Goal: Task Accomplishment & Management: Manage account settings

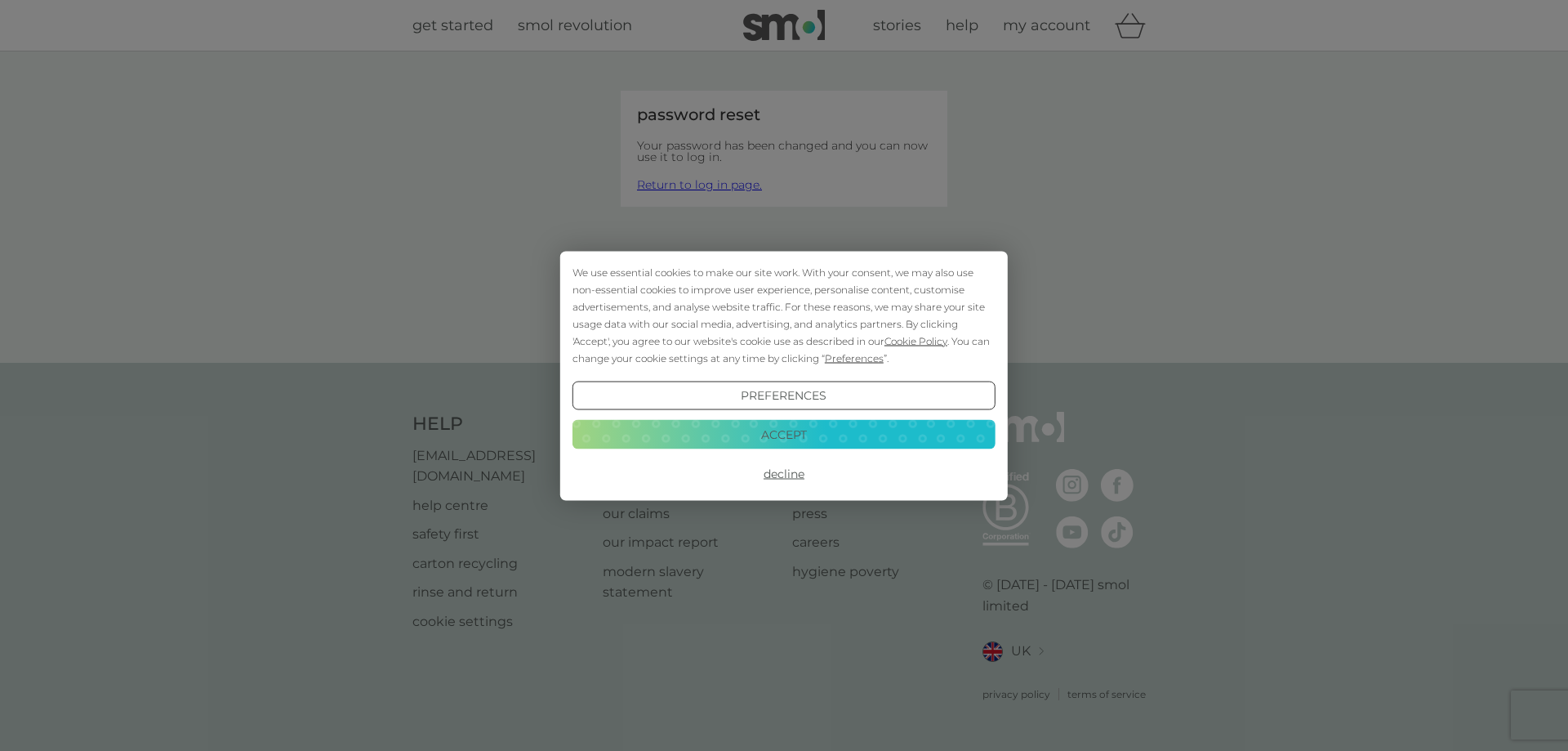
click at [792, 438] on button "Accept" at bounding box center [784, 434] width 423 height 29
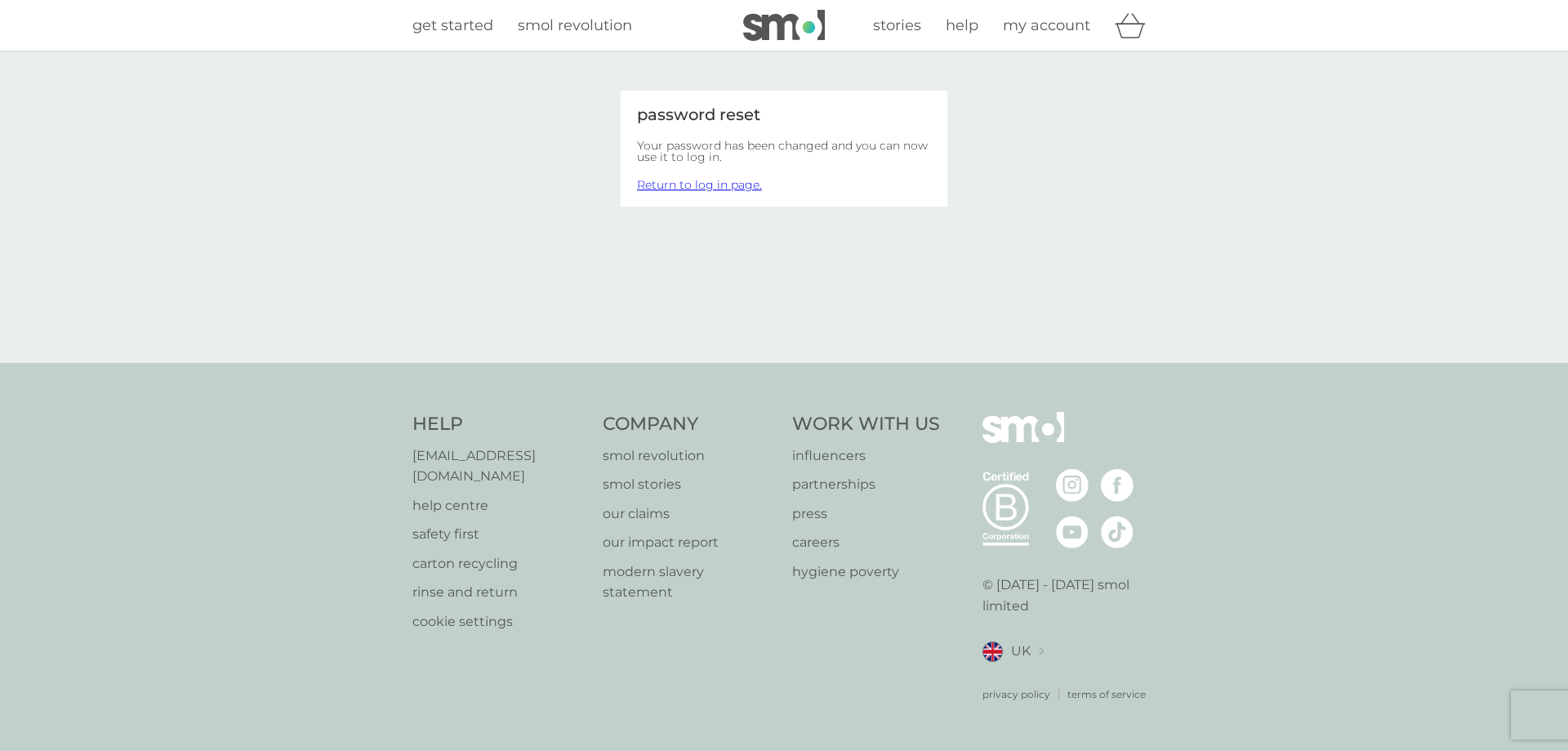
click at [705, 189] on link "Return to log in page." at bounding box center [700, 184] width 125 height 15
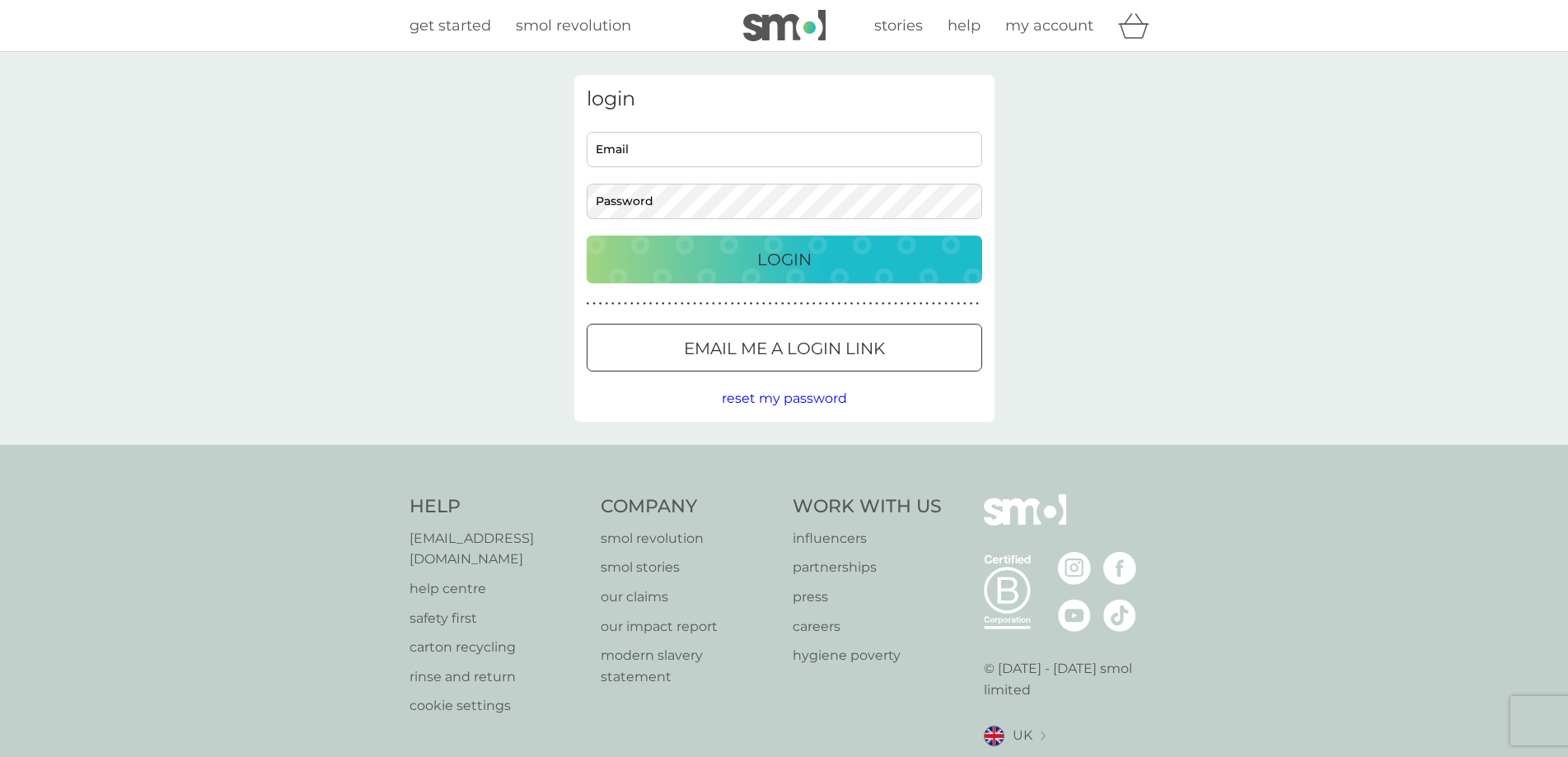
click at [696, 138] on input "Email" at bounding box center [784, 149] width 396 height 36
type input "annbprivate@gmail.com"
click at [757, 251] on p "Login" at bounding box center [784, 259] width 54 height 27
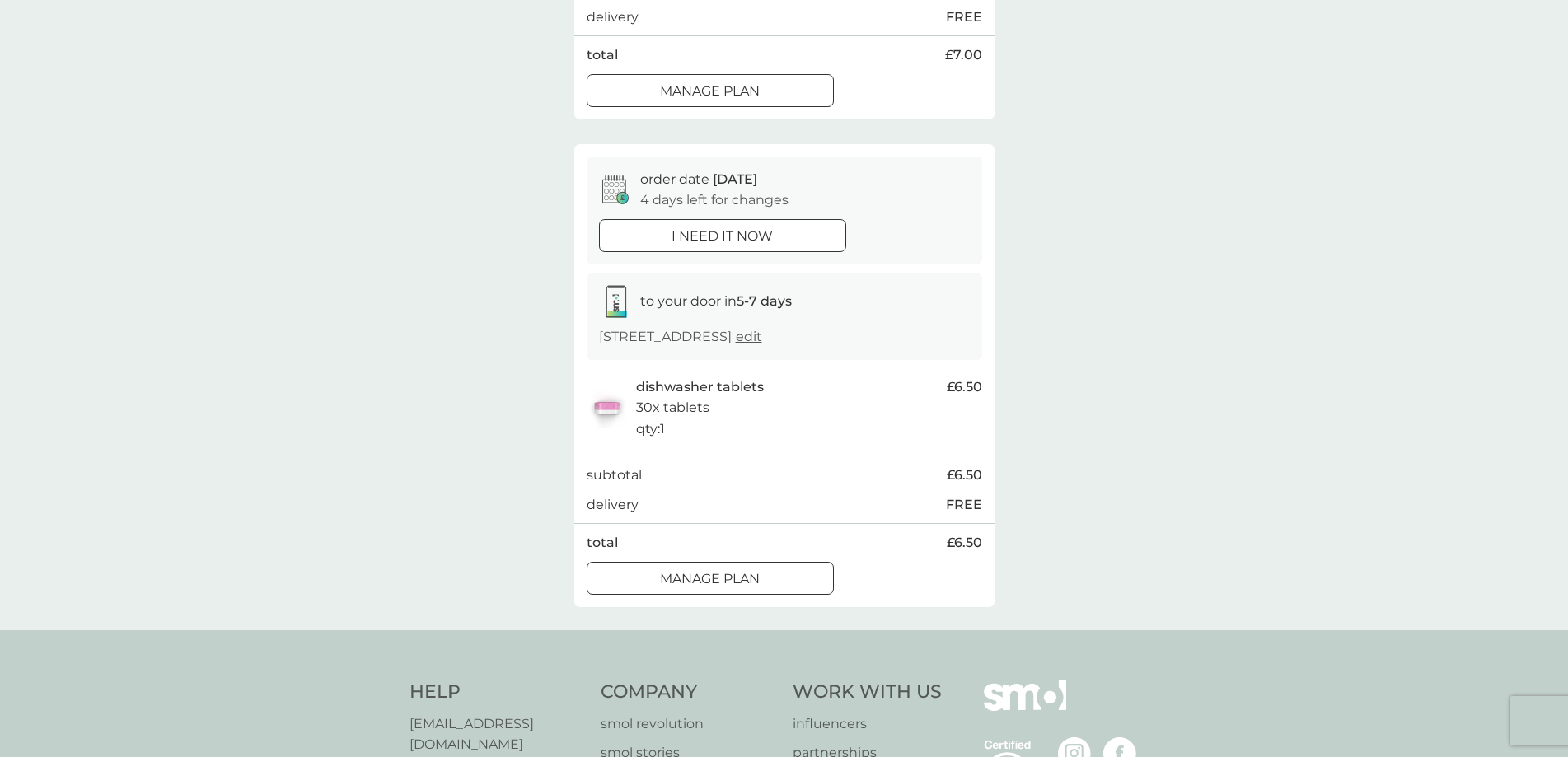
scroll to position [247, 0]
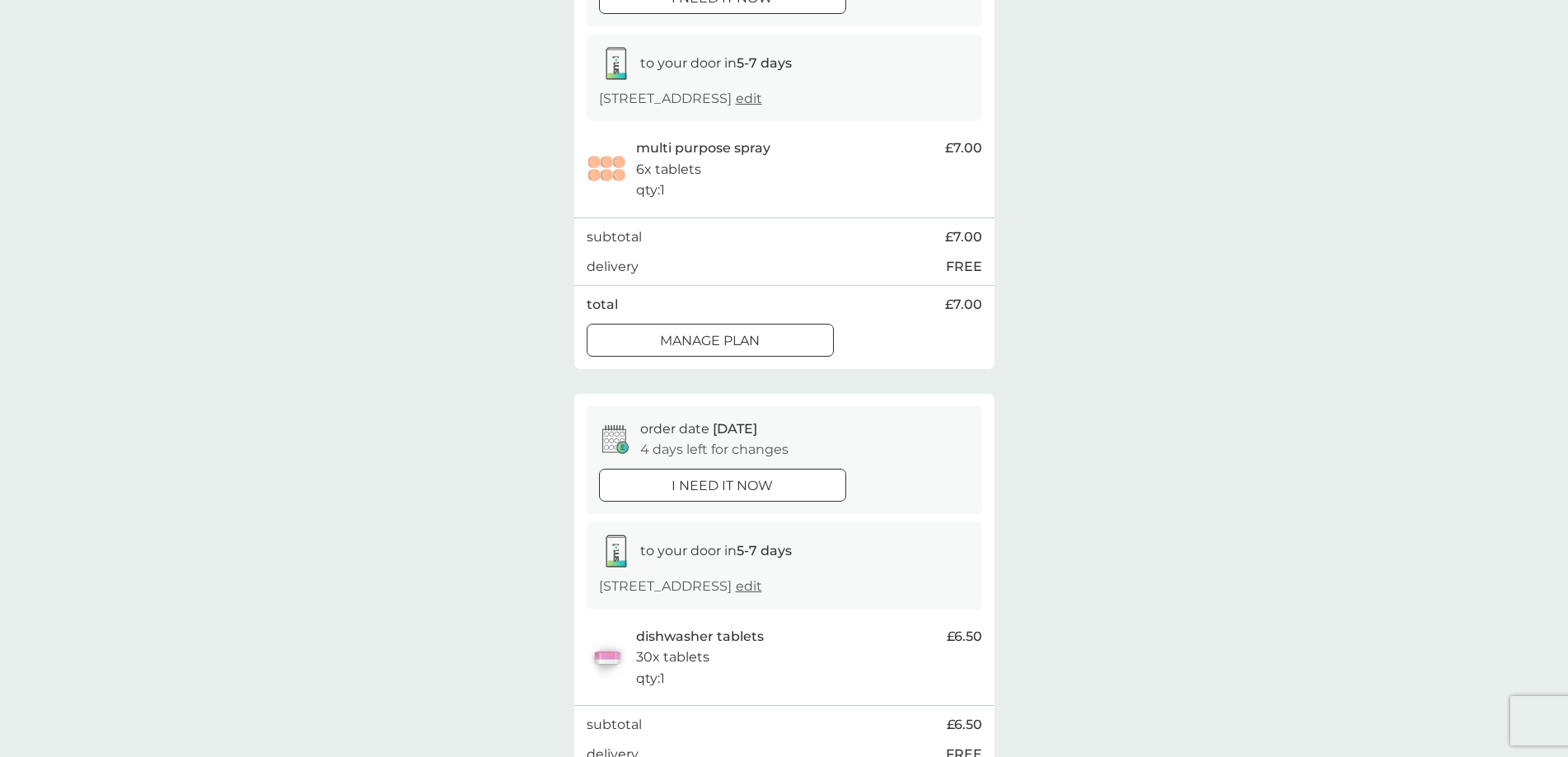
drag, startPoint x: 1110, startPoint y: 141, endPoint x: 957, endPoint y: 70, distance: 168.7
click at [957, 70] on div "your upcoming orders You have 2 orders due within the next 5 days. order date […" at bounding box center [784, 342] width 1568 height 1075
click at [474, 155] on div "your upcoming orders You have 2 orders due within the next 5 days. order date […" at bounding box center [784, 342] width 1568 height 1075
drag, startPoint x: 474, startPoint y: 155, endPoint x: 320, endPoint y: 163, distance: 154.2
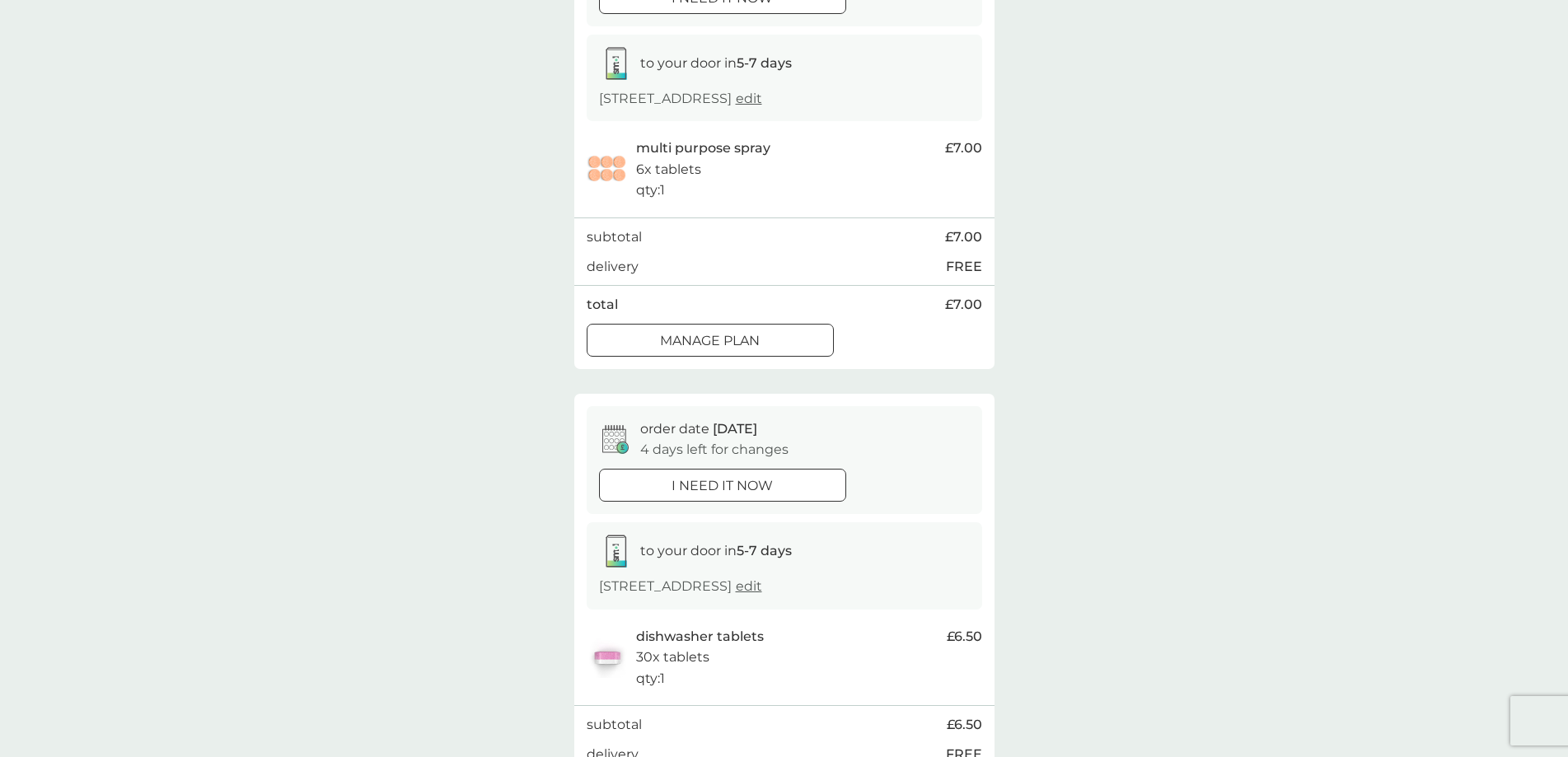
click at [431, 159] on div "your upcoming orders You have 2 orders due within the next 5 days. order date […" at bounding box center [784, 342] width 1568 height 1075
click at [223, 166] on div "your upcoming orders You have 2 orders due within the next 5 days. order date […" at bounding box center [784, 342] width 1568 height 1075
click at [212, 176] on div "your upcoming orders You have 2 orders due within the next 5 days. order date […" at bounding box center [784, 342] width 1568 height 1075
drag, startPoint x: 212, startPoint y: 183, endPoint x: 373, endPoint y: 200, distance: 161.9
click at [373, 200] on div "your upcoming orders You have 2 orders due within the next 5 days. order date […" at bounding box center [784, 342] width 1568 height 1075
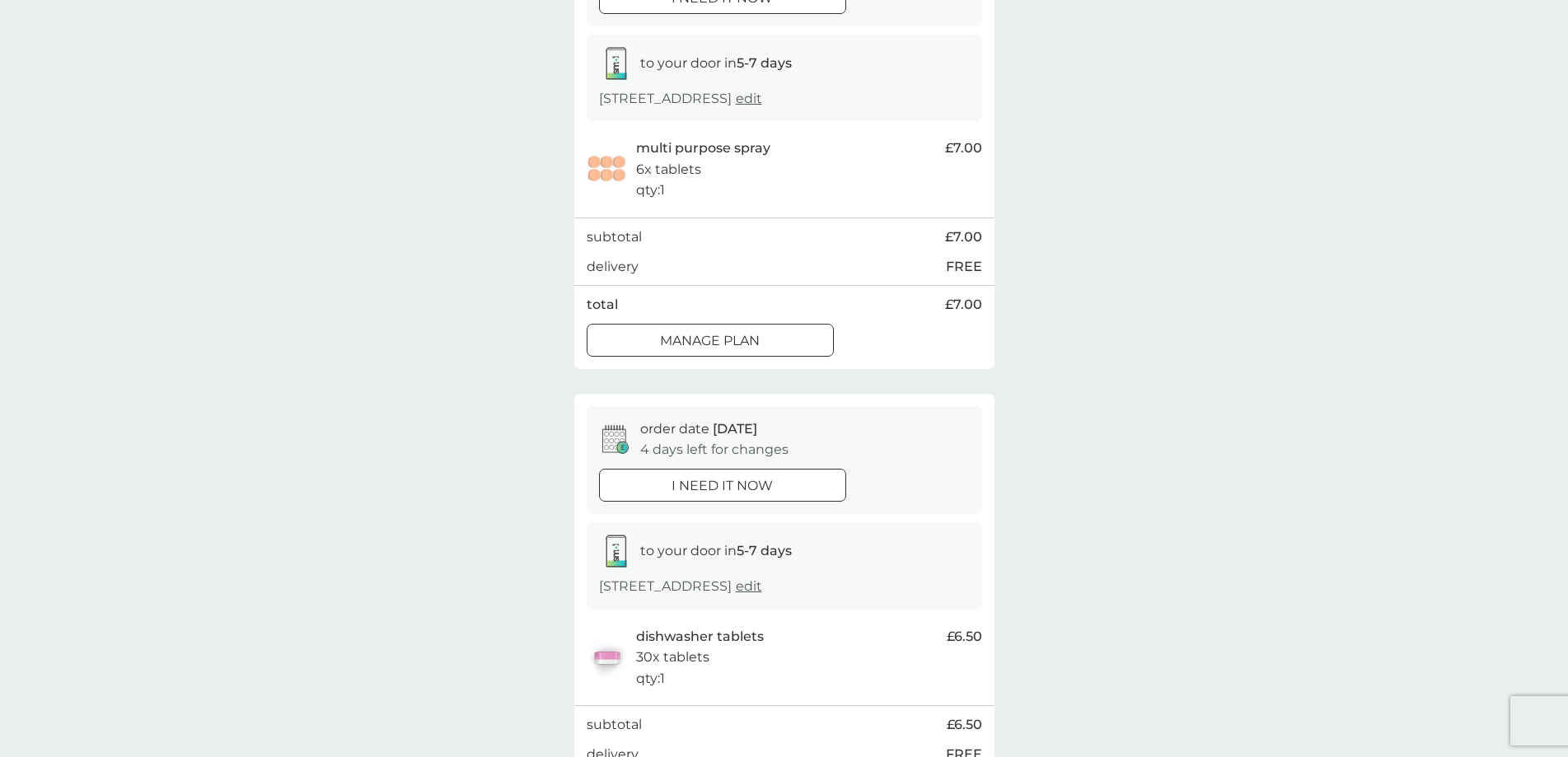
click at [373, 200] on div "your upcoming orders You have 2 orders due within the next 5 days. order date […" at bounding box center [784, 342] width 1568 height 1075
click at [290, 550] on div "your upcoming orders You have 2 orders due within the next 5 days. order date […" at bounding box center [784, 342] width 1568 height 1075
click at [291, 550] on div "your upcoming orders You have 2 orders due within the next 5 days. order date […" at bounding box center [784, 342] width 1568 height 1075
drag, startPoint x: 26, startPoint y: 205, endPoint x: 0, endPoint y: 119, distance: 89.8
click at [0, 119] on div "your upcoming orders You have 2 orders due within the next 5 days. order date […" at bounding box center [784, 342] width 1568 height 1075
